Goal: Register for event/course

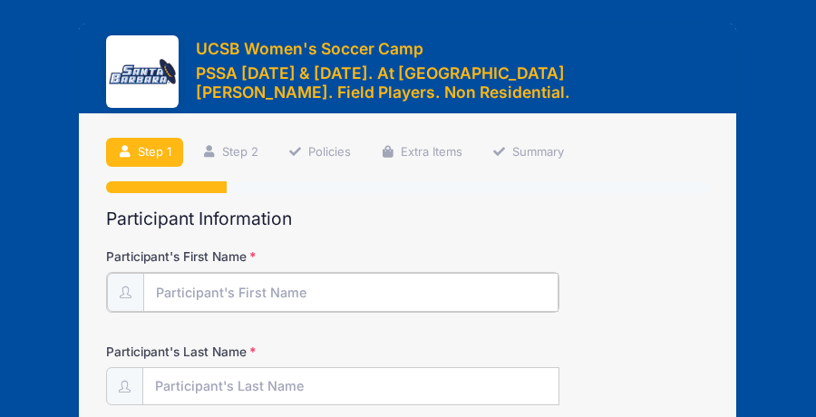
click at [309, 289] on input "Participant's First Name" at bounding box center [350, 292] width 415 height 39
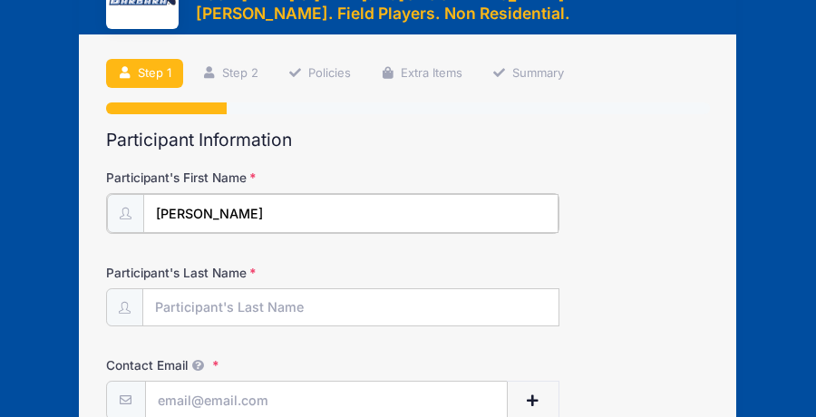
scroll to position [91, 0]
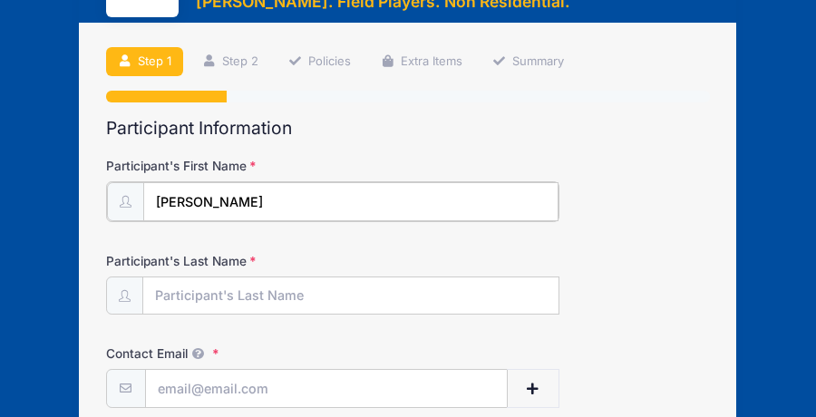
type input "[PERSON_NAME]"
click at [309, 289] on input "Participant's Last Name" at bounding box center [350, 295] width 415 height 39
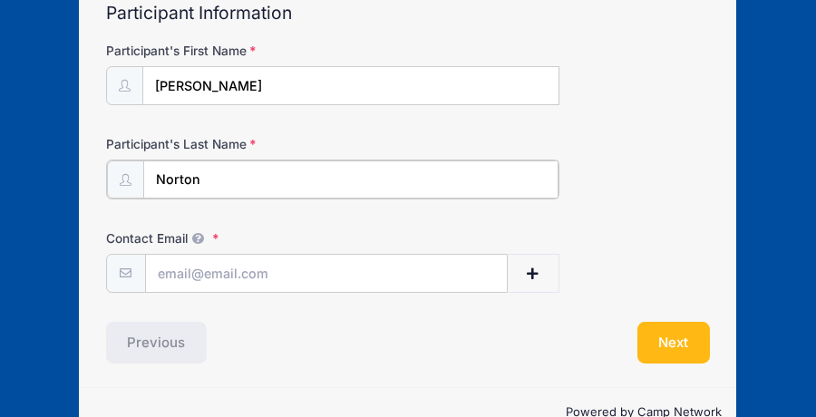
scroll to position [245, 0]
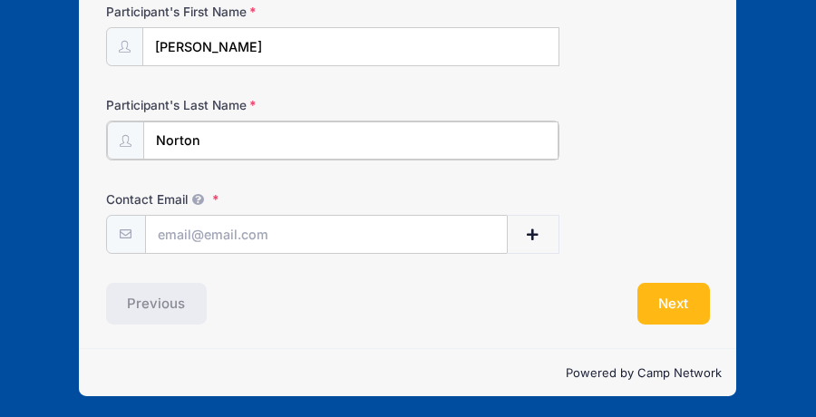
type input "Norton"
click at [281, 235] on input "Contact Email" at bounding box center [326, 233] width 361 height 39
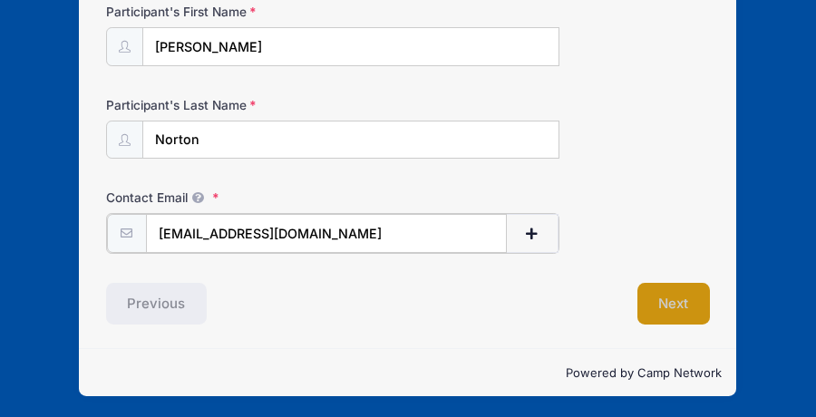
type input "[EMAIL_ADDRESS][DOMAIN_NAME]"
click at [665, 312] on button "Next" at bounding box center [673, 304] width 73 height 42
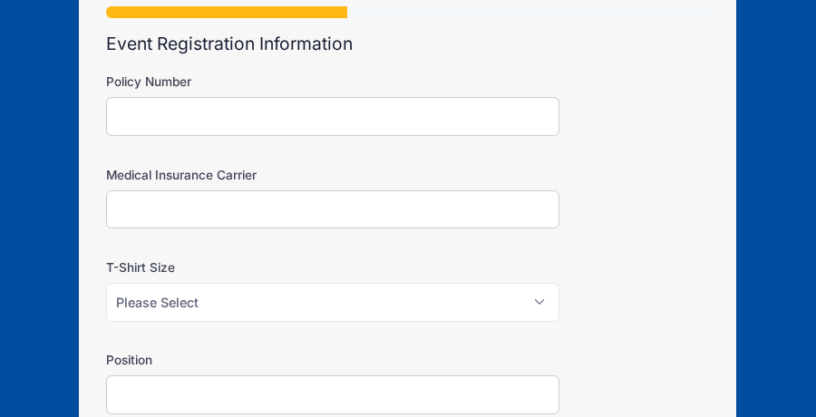
scroll to position [160, 0]
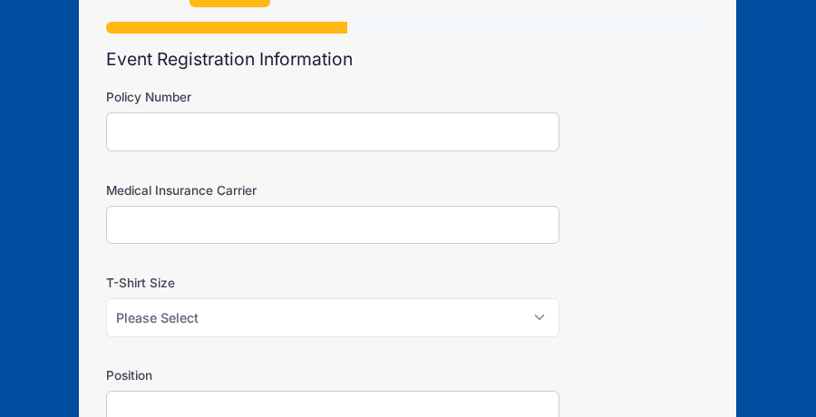
click at [347, 144] on input "Policy Number" at bounding box center [332, 131] width 453 height 39
click at [277, 121] on input "Policy Number" at bounding box center [332, 131] width 453 height 39
type input "d"
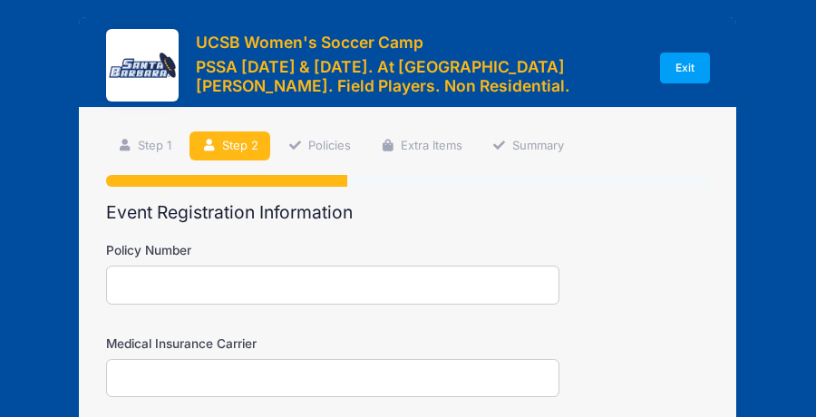
scroll to position [0, 0]
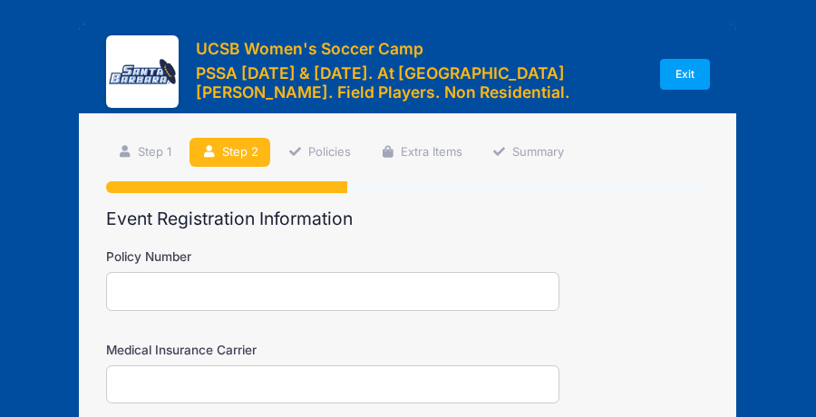
click at [262, 297] on input "Policy Number" at bounding box center [332, 291] width 453 height 39
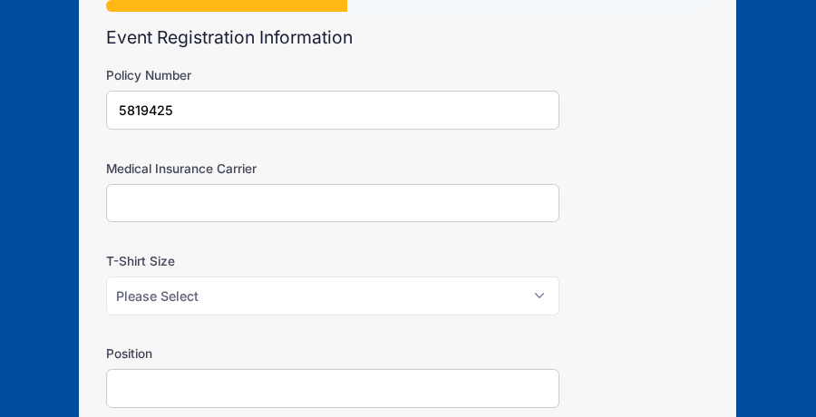
type input "5819425"
click at [245, 210] on input "Medical Insurance Carrier" at bounding box center [332, 203] width 453 height 39
type input "[PERSON_NAME]"
click at [242, 290] on select "Please Select SM MED LG XLG" at bounding box center [332, 296] width 453 height 39
select select "SM"
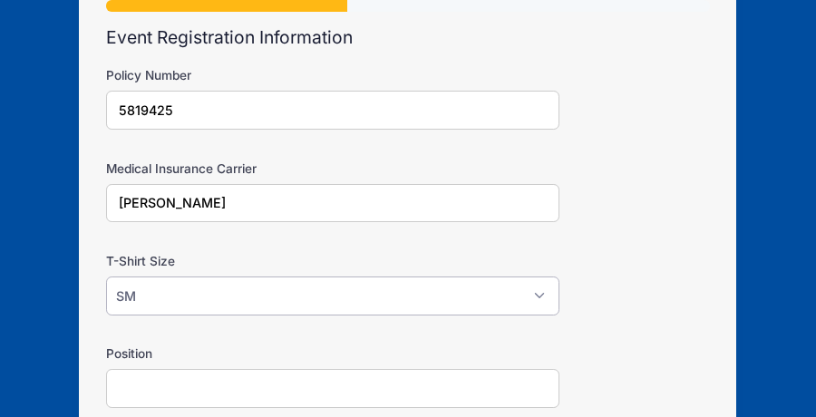
click at [106, 277] on select "Please Select SM MED LG XLG" at bounding box center [332, 296] width 453 height 39
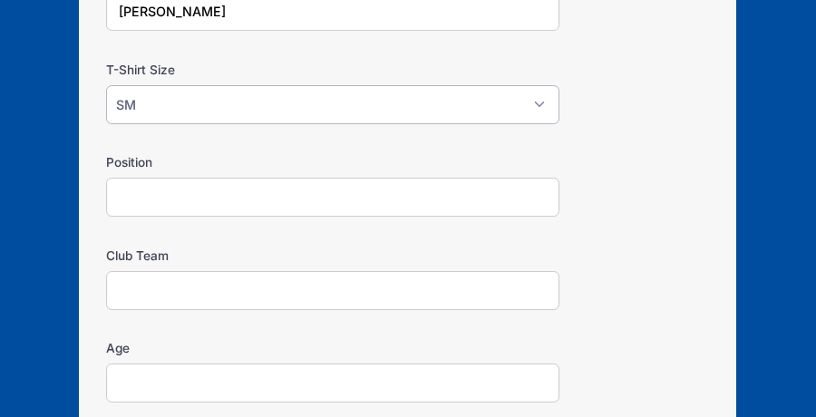
scroll to position [363, 0]
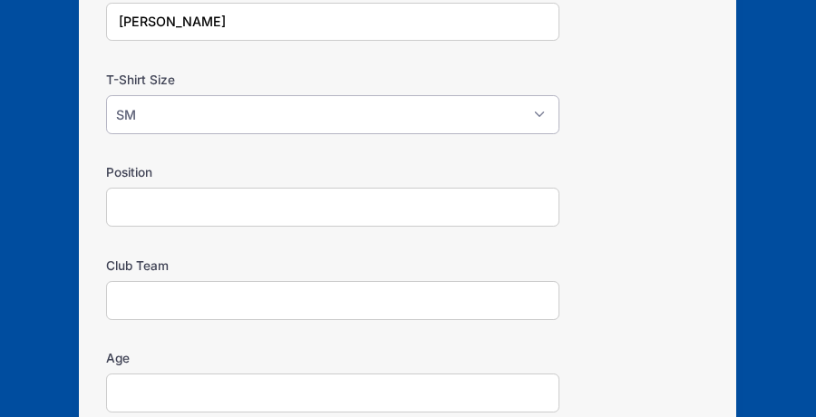
click at [475, 110] on select "Please Select SM MED LG XLG" at bounding box center [332, 114] width 453 height 39
click at [543, 115] on select "Please Select SM MED LG XLG" at bounding box center [332, 114] width 453 height 39
click at [355, 201] on input "Position" at bounding box center [332, 207] width 453 height 39
click at [233, 205] on input "Position" at bounding box center [332, 207] width 453 height 39
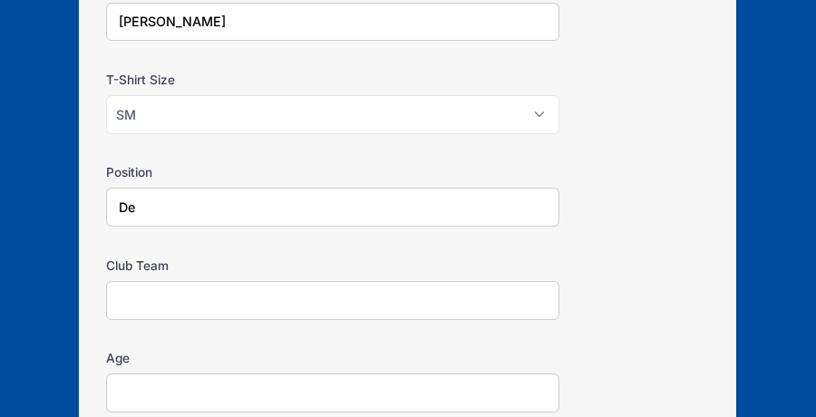
type input "D"
click at [181, 203] on input "6" at bounding box center [332, 207] width 453 height 39
paste input "defensive midfielder (DM)"
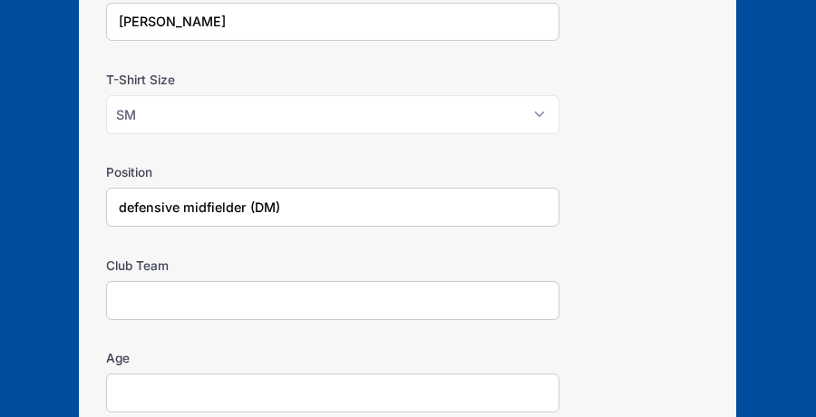
click at [123, 203] on input "defensive midfielder (DM)" at bounding box center [332, 207] width 453 height 39
type input "Defensive midfielder (DM)"
click at [152, 300] on input "Club Team" at bounding box center [332, 300] width 453 height 39
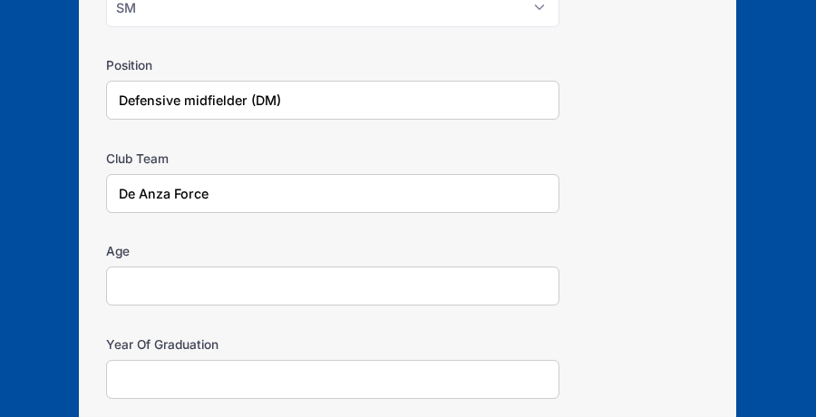
scroll to position [544, 0]
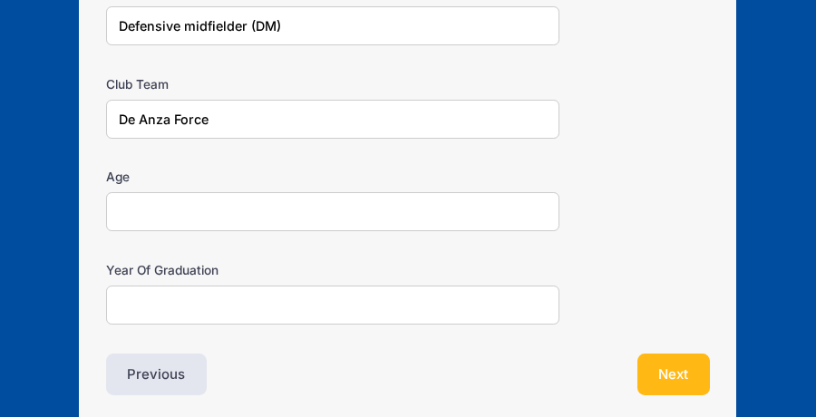
type input "De Anza Force"
click at [178, 208] on input "Age" at bounding box center [332, 211] width 453 height 39
type input "16"
click at [196, 313] on input "Year Of Graduation" at bounding box center [332, 305] width 453 height 39
click at [194, 306] on input "Year Of Graduation" at bounding box center [332, 305] width 453 height 39
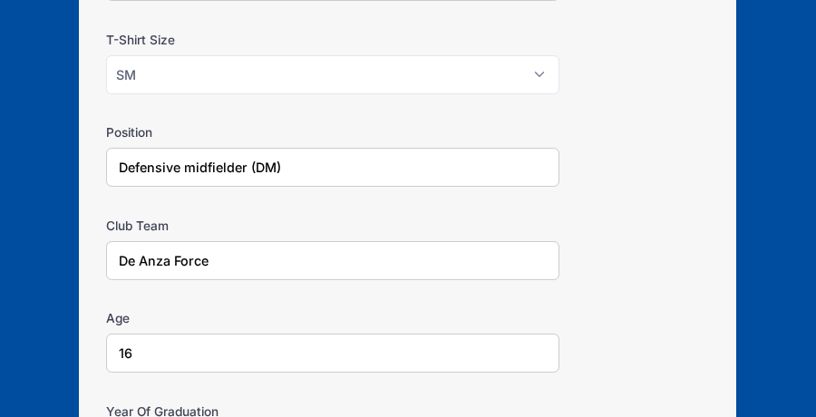
scroll to position [453, 0]
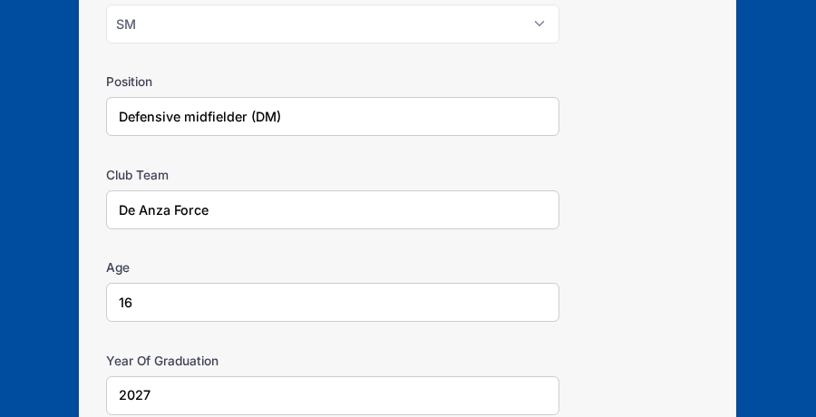
type input "2027"
click at [237, 209] on input "De Anza Force" at bounding box center [332, 209] width 453 height 39
click at [228, 204] on input "De Anza Force 08 & 09G ECNL" at bounding box center [332, 209] width 453 height 39
click at [350, 203] on input "De Anza Force 08G & 09G ECNL" at bounding box center [332, 209] width 453 height 39
drag, startPoint x: 349, startPoint y: 203, endPoint x: 213, endPoint y: 212, distance: 136.3
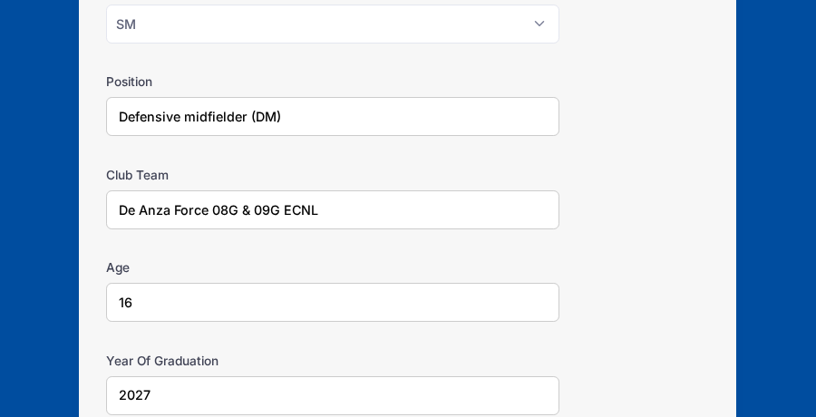
click at [213, 212] on input "De Anza Force 08G & 09G ECNL" at bounding box center [332, 209] width 453 height 39
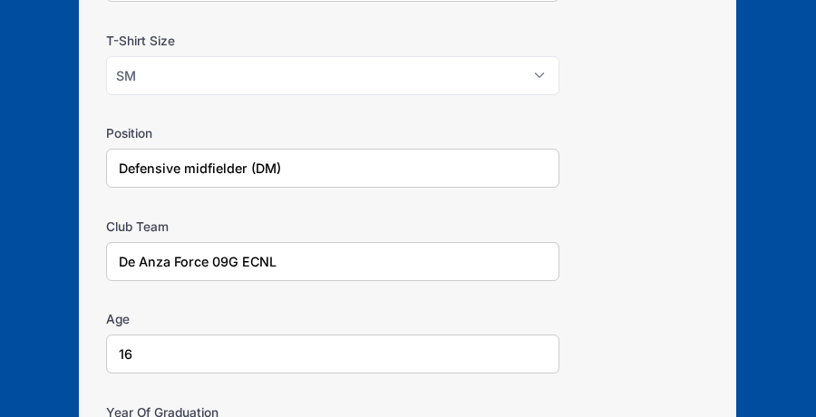
scroll to position [341, 0]
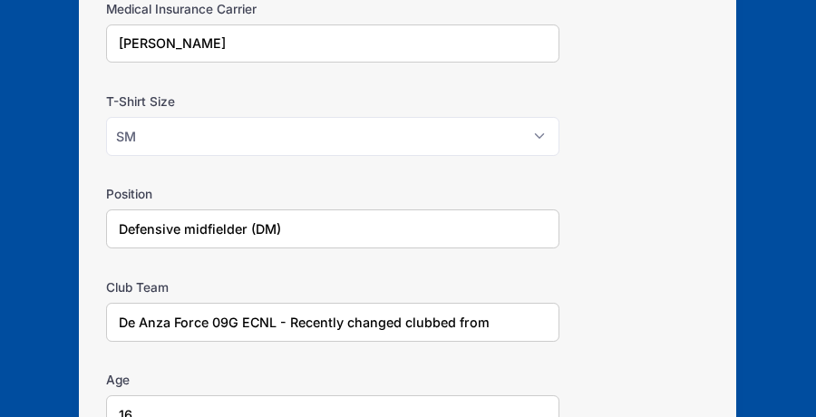
click at [535, 320] on input "De Anza Force 09G ECNL - Recently changed clubbed from" at bounding box center [332, 322] width 453 height 39
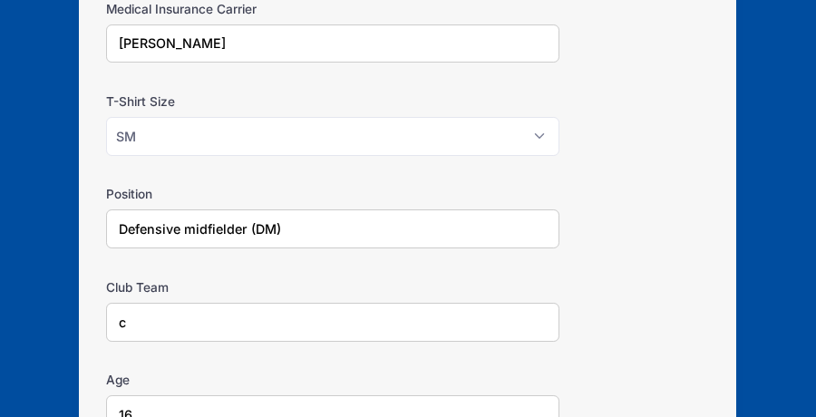
click at [238, 320] on input "c" at bounding box center [332, 322] width 453 height 39
paste input "De Anza Force 09G & 08G ECNL - Recently changed clubbed from Bay Area Surf 09G …"
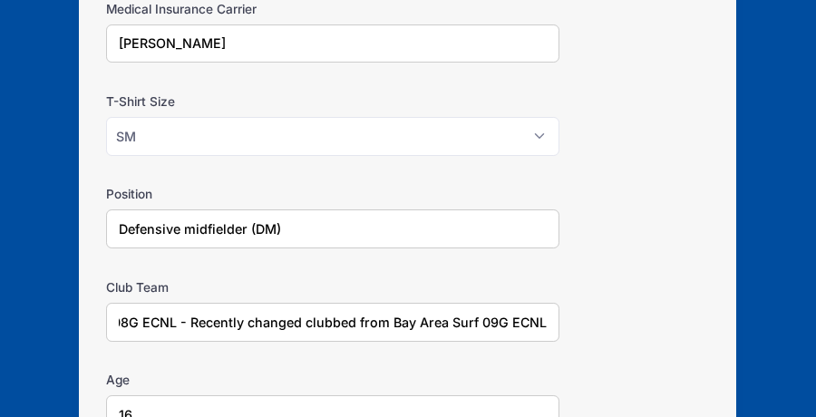
scroll to position [0, 0]
click at [359, 321] on input "De Anza Force 09G & 08G ECNL - Recently changed clubbed from Bay Area Surf 09G …" at bounding box center [332, 322] width 453 height 39
paste input "switch"
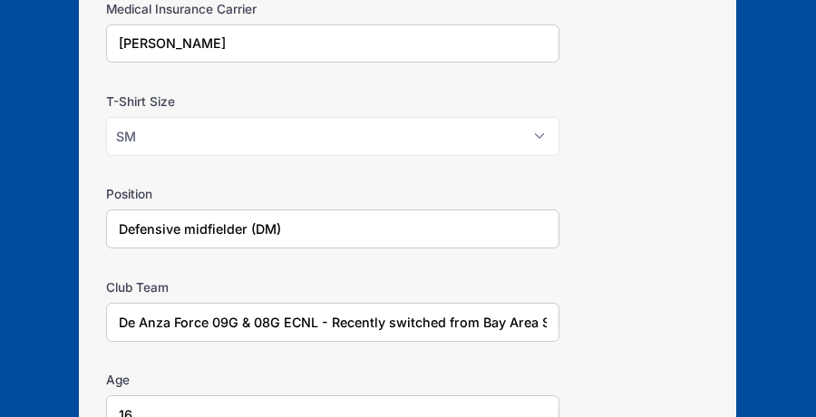
scroll to position [0, 90]
type input "De Anza Force 09G & 08G ECNL - Recently switched from Bay Area Surf 09G ECNL"
click at [606, 291] on div "Club Team De Anza Force 09G & 08G ECNL - Recently switched from Bay Area Surf 0…" at bounding box center [408, 309] width 605 height 63
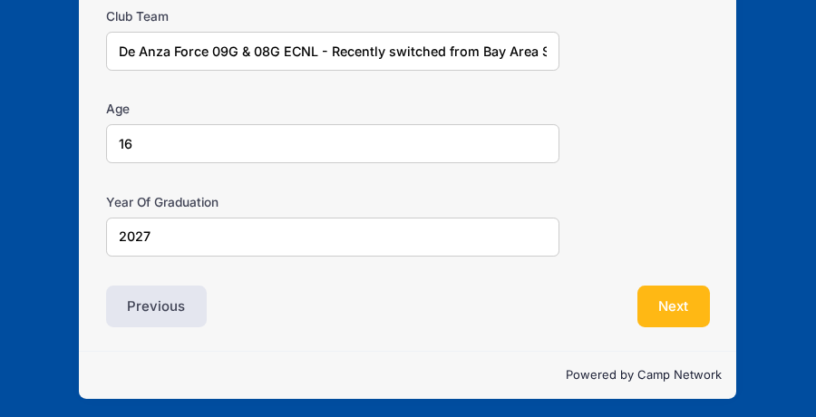
scroll to position [613, 0]
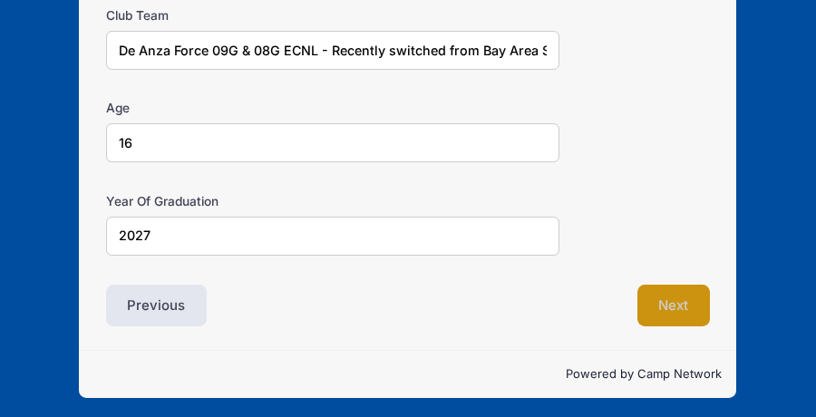
click at [656, 303] on button "Next" at bounding box center [673, 306] width 73 height 42
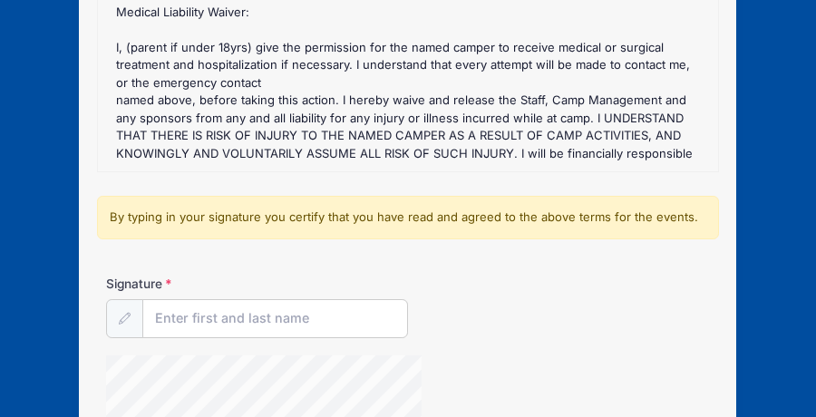
scroll to position [453, 0]
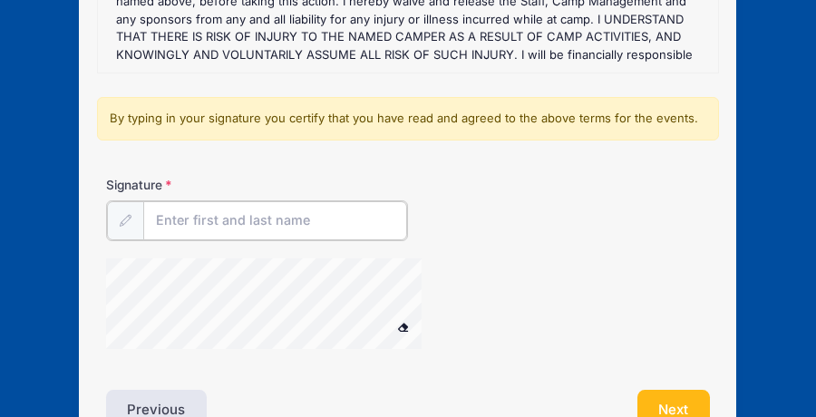
click at [232, 218] on input "Signature" at bounding box center [275, 220] width 264 height 39
type input "[PERSON_NAME]"
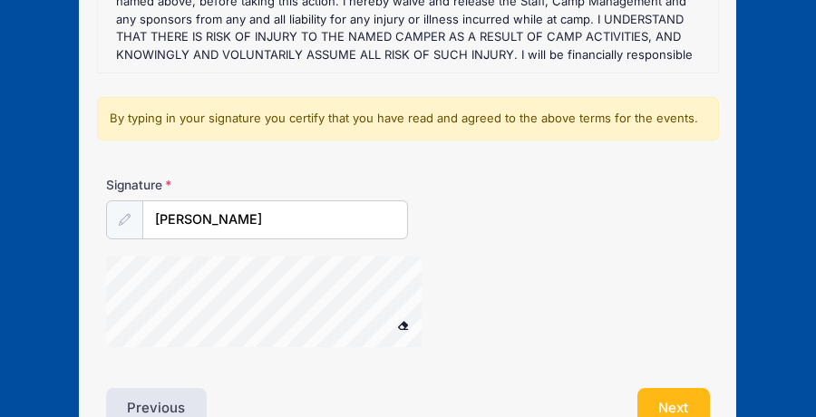
click at [479, 250] on div "Signature [PERSON_NAME]" at bounding box center [408, 270] width 622 height 189
click at [122, 224] on div at bounding box center [124, 219] width 37 height 39
click at [173, 218] on input "[PERSON_NAME]" at bounding box center [275, 220] width 264 height 39
click at [139, 219] on div at bounding box center [124, 219] width 37 height 39
click at [403, 322] on span at bounding box center [403, 325] width 13 height 10
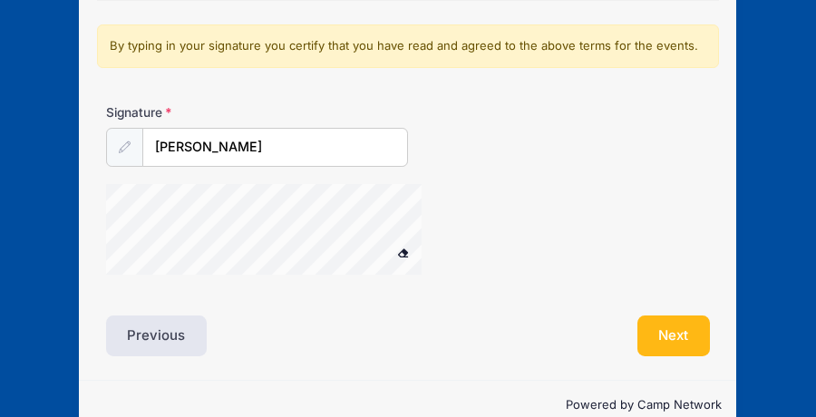
scroll to position [544, 0]
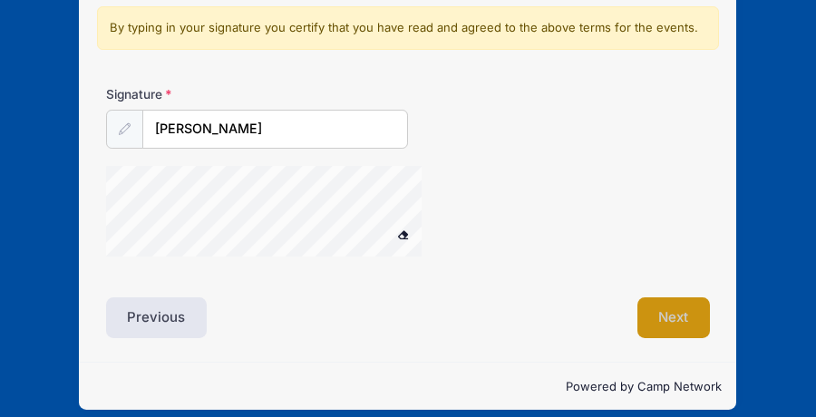
click at [655, 310] on button "Next" at bounding box center [673, 318] width 73 height 42
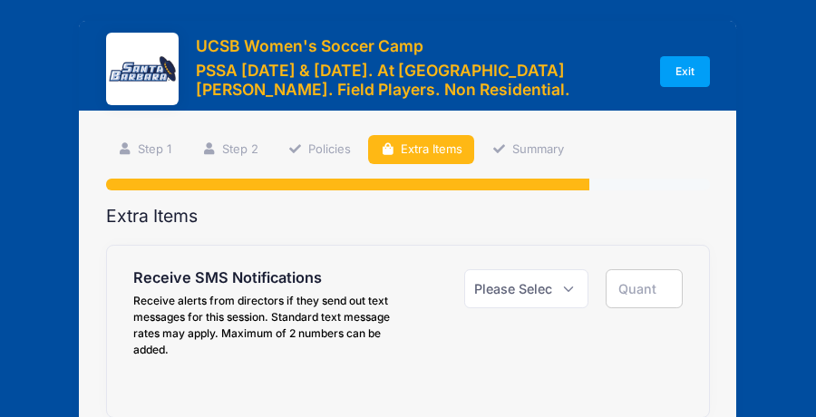
scroll to position [0, 0]
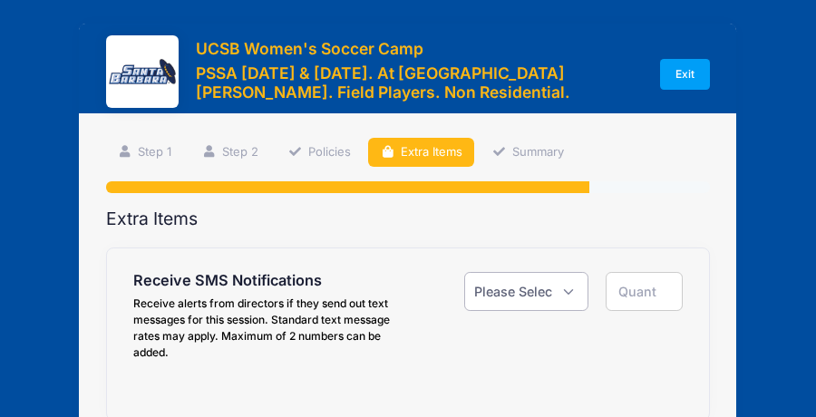
click at [545, 291] on select "Please Select Yes ($0.00) No" at bounding box center [526, 291] width 124 height 39
select select "1"
click at [464, 272] on select "Please Select Yes ($0.00) No" at bounding box center [526, 291] width 124 height 39
type input "1"
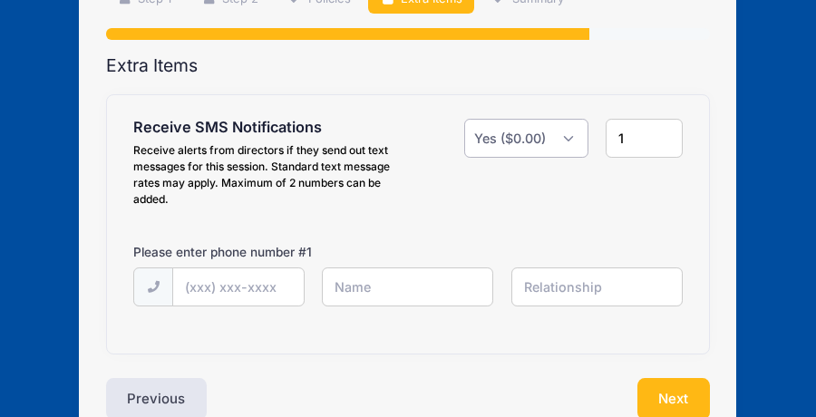
scroll to position [181, 0]
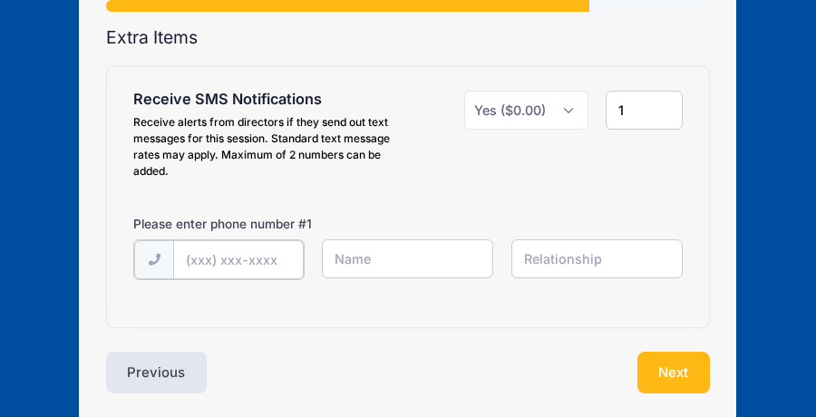
click at [0, 0] on input "text" at bounding box center [0, 0] width 0 height 0
type input "[PHONE_NUMBER]"
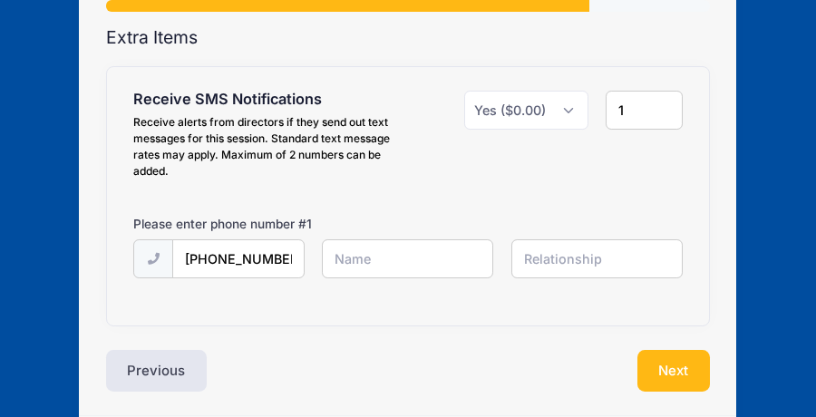
click at [0, 0] on input "text" at bounding box center [0, 0] width 0 height 0
type input "[PERSON_NAME]"
click at [0, 0] on input "text" at bounding box center [0, 0] width 0 height 0
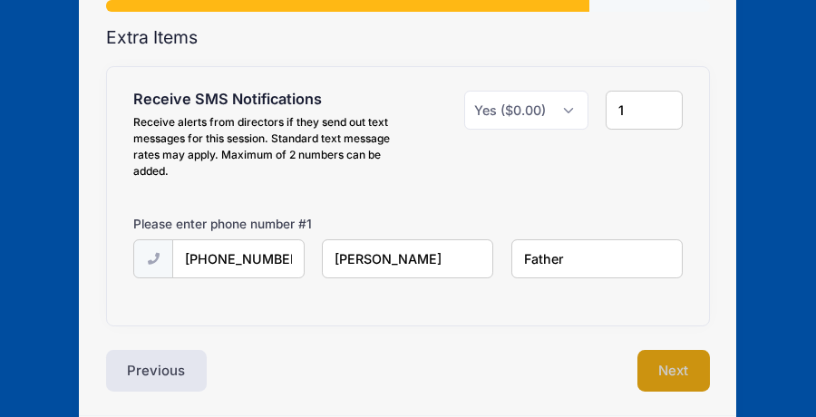
type input "Father"
click at [659, 375] on button "Next" at bounding box center [673, 371] width 73 height 42
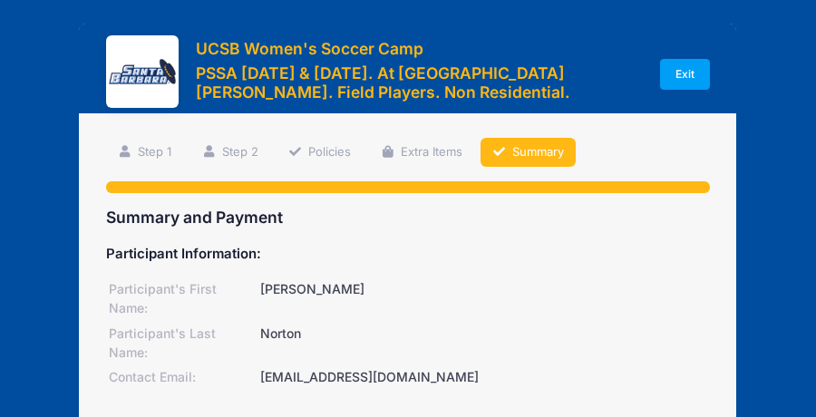
scroll to position [272, 0]
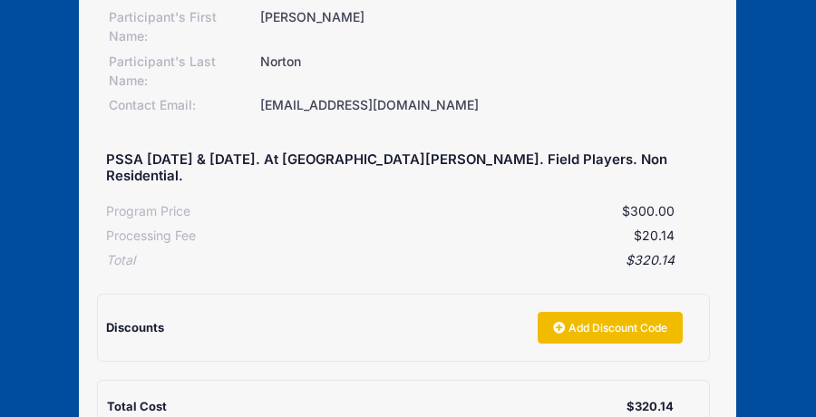
click at [558, 328] on icon at bounding box center [560, 328] width 15 height 0
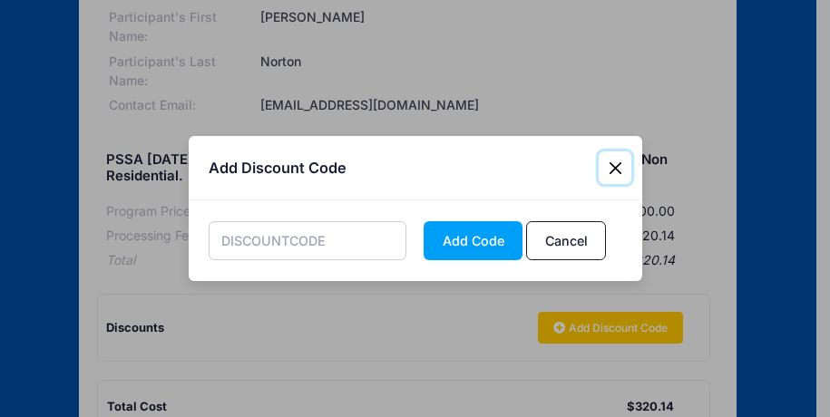
click at [611, 169] on button "Close" at bounding box center [614, 167] width 33 height 33
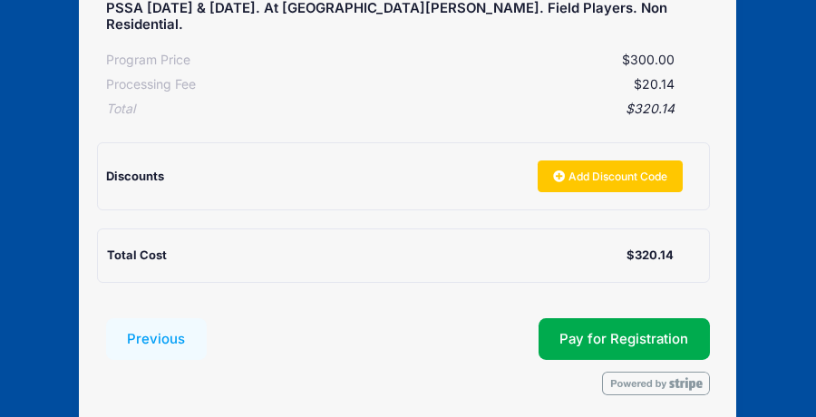
scroll to position [453, 0]
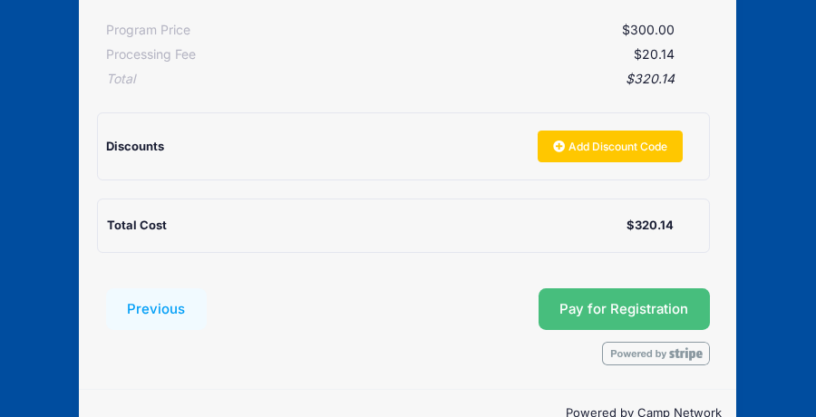
click at [592, 301] on span "Pay for Registration" at bounding box center [623, 309] width 129 height 16
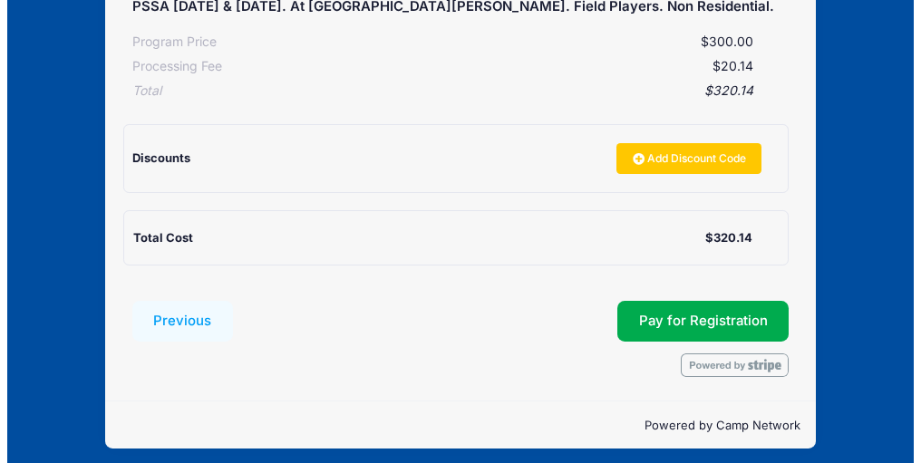
scroll to position [394, 0]
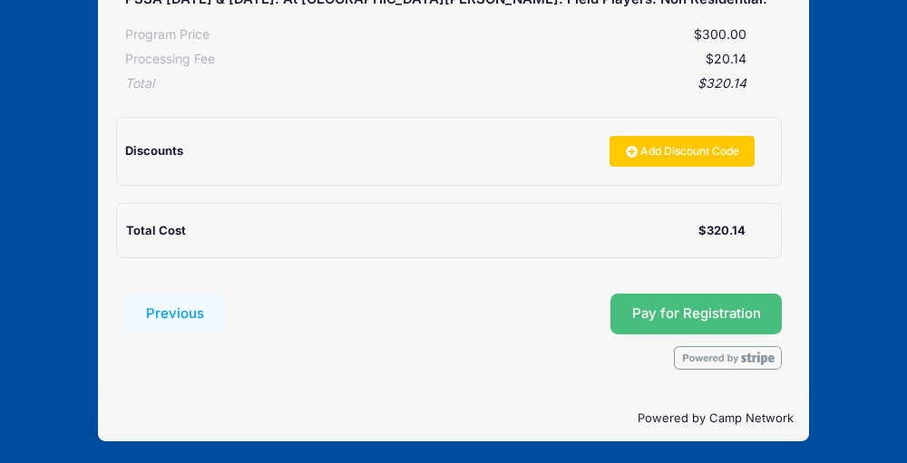
click at [653, 309] on span "Pay for Registration" at bounding box center [696, 314] width 129 height 16
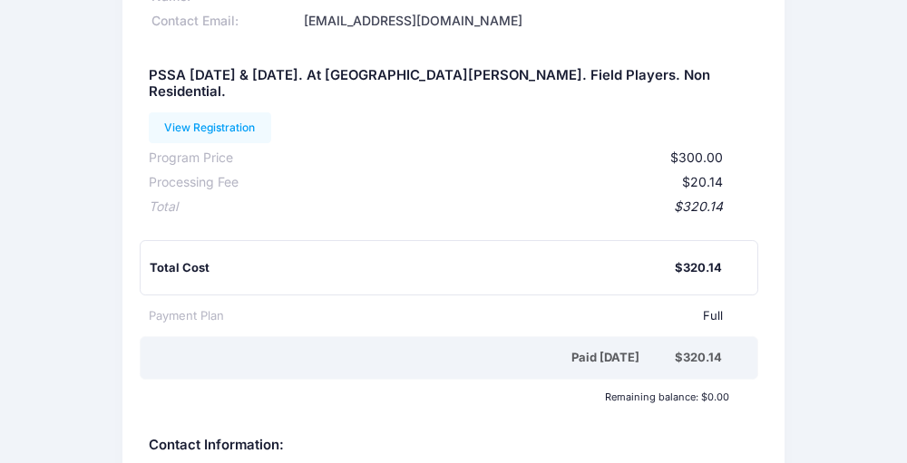
scroll to position [201, 0]
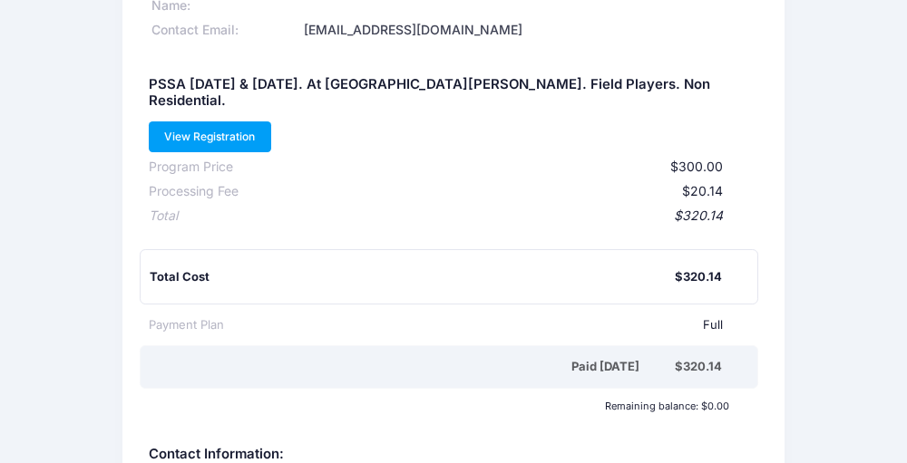
click at [271, 122] on link "View Registration" at bounding box center [210, 137] width 122 height 31
